Goal: Task Accomplishment & Management: Use online tool/utility

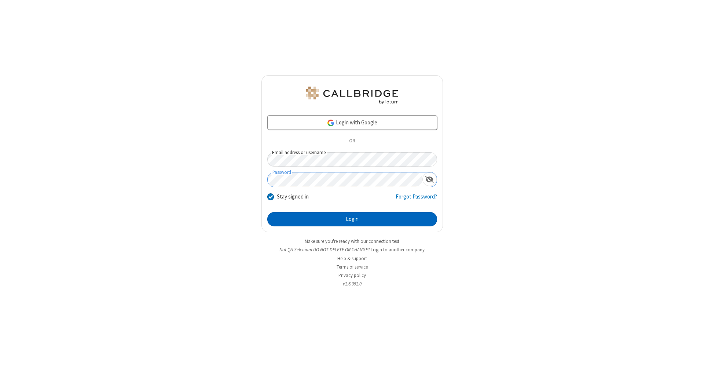
click at [352, 219] on button "Login" at bounding box center [352, 219] width 170 height 15
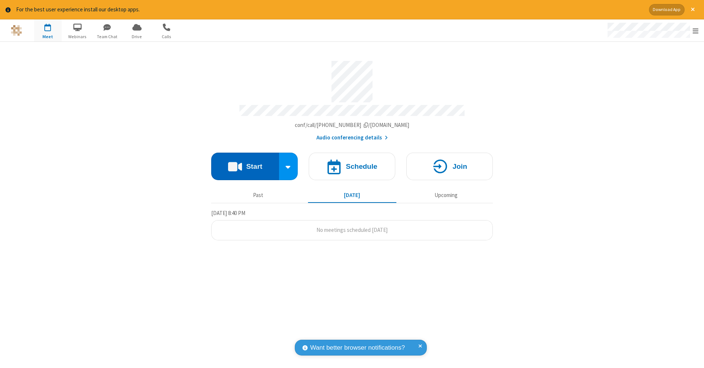
click at [245, 162] on button "Start" at bounding box center [245, 165] width 68 height 27
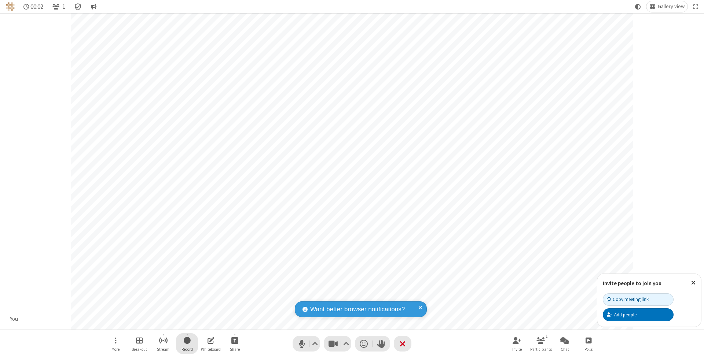
click at [187, 344] on span "Start recording" at bounding box center [187, 340] width 7 height 9
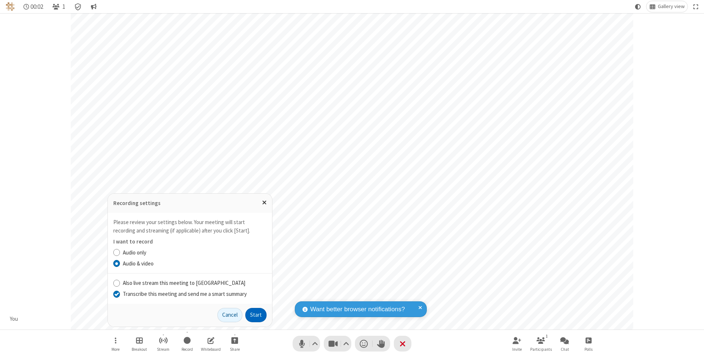
click at [116, 294] on input "Transcribe this meeting and send me a smart summary" at bounding box center [116, 294] width 7 height 8
click at [256, 315] on button "Start" at bounding box center [255, 315] width 21 height 15
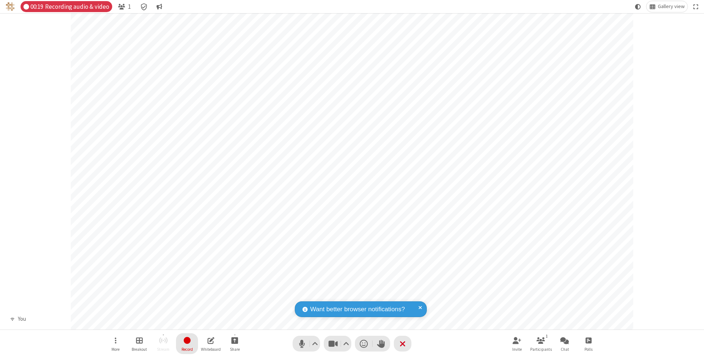
click at [187, 344] on span "Stop recording" at bounding box center [187, 340] width 8 height 9
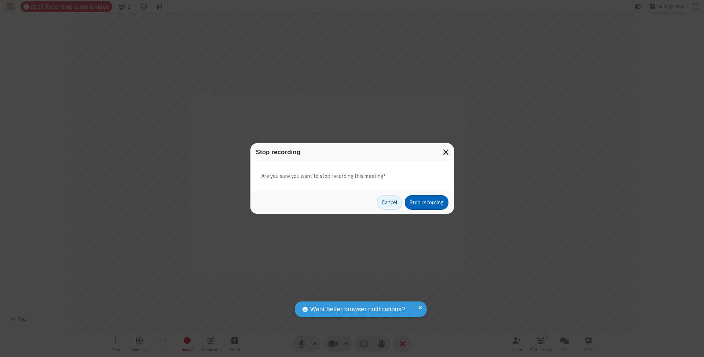
click at [426, 202] on button "Stop recording" at bounding box center [427, 202] width 44 height 15
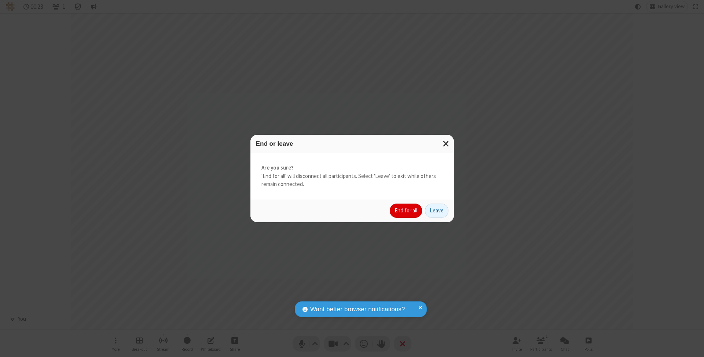
click at [406, 210] on button "End for all" at bounding box center [406, 211] width 32 height 15
